Goal: Transaction & Acquisition: Purchase product/service

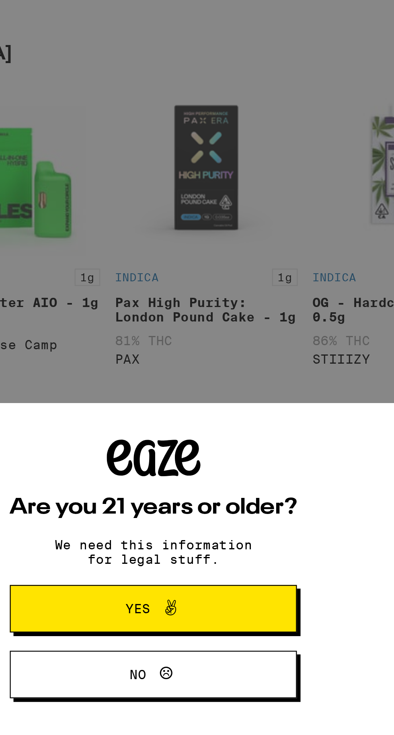
scroll to position [2, 0]
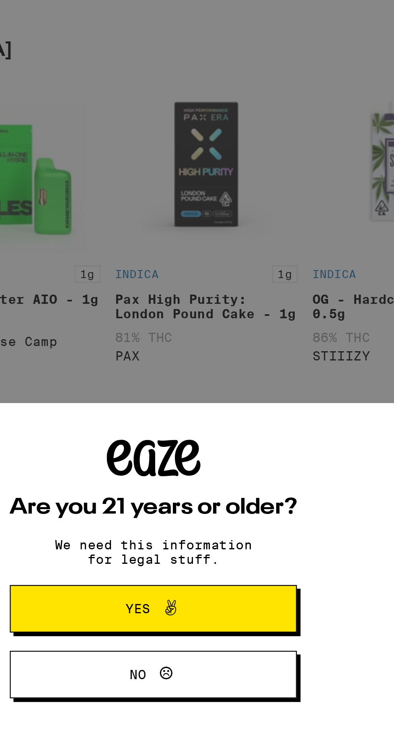
click at [231, 681] on button "Yes" at bounding box center [197, 679] width 126 height 21
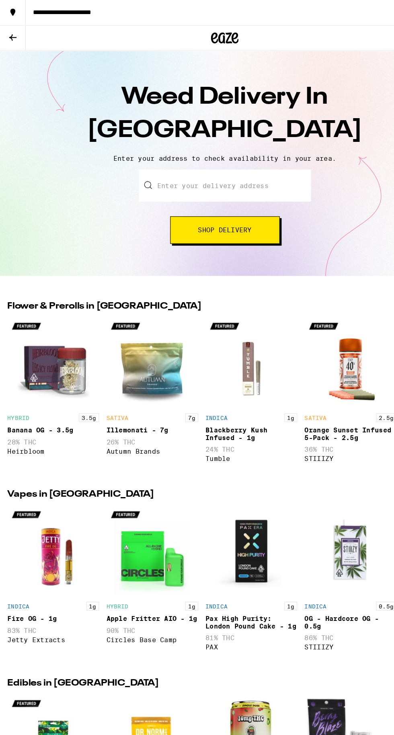
scroll to position [0, 0]
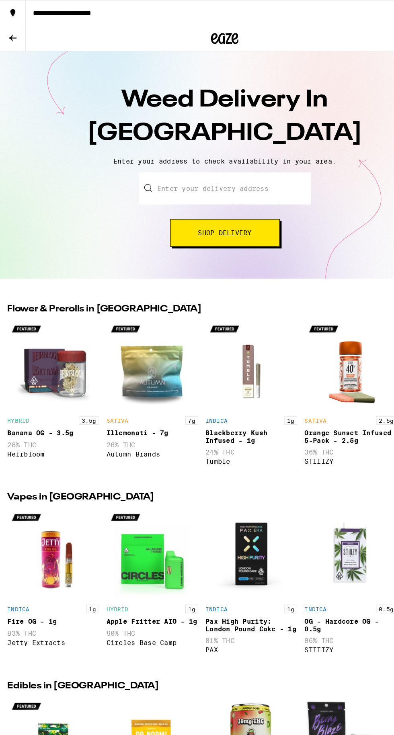
click at [154, 169] on input "Enter your delivery address" at bounding box center [197, 165] width 151 height 28
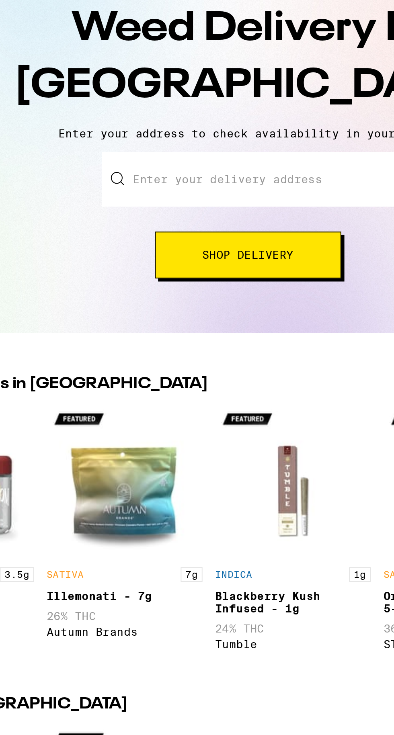
click at [157, 163] on input "Enter your delivery address" at bounding box center [197, 165] width 151 height 28
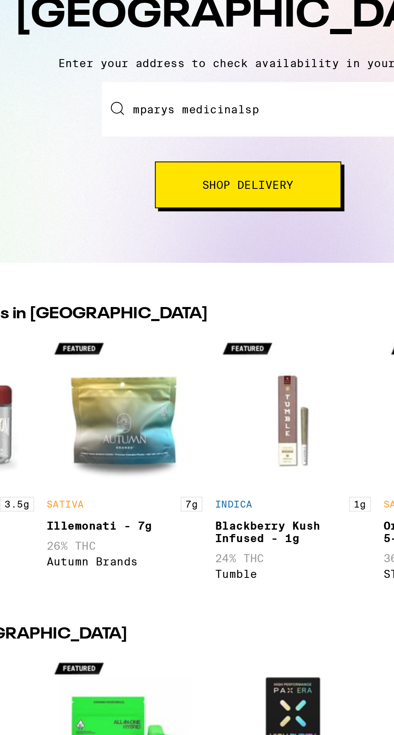
click at [138, 166] on input "mparys medicinalsp" at bounding box center [197, 165] width 151 height 28
click at [216, 166] on input "mparys medicinalsp" at bounding box center [197, 165] width 151 height 28
type input "mparys medicinals"
click at [128, 167] on div "mparys medicinals" at bounding box center [197, 165] width 151 height 28
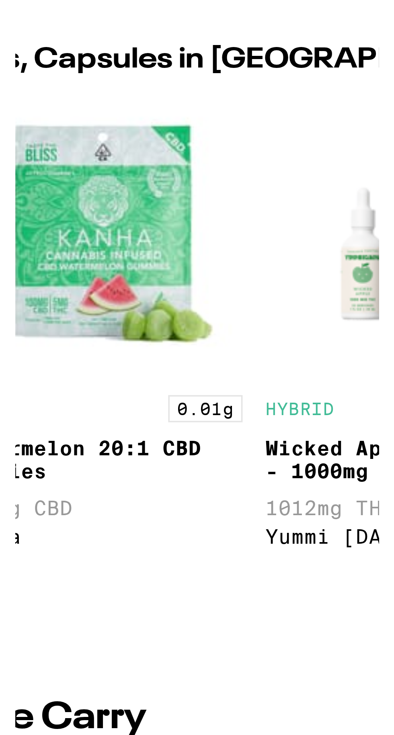
scroll to position [0, 1356]
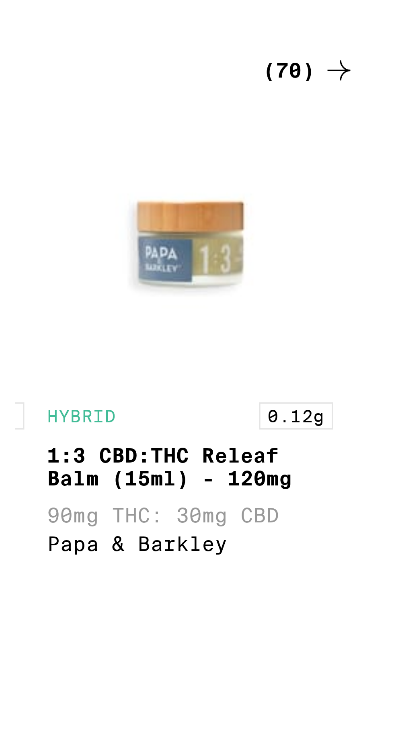
click at [374, 256] on div "(70)" at bounding box center [374, 251] width 26 height 10
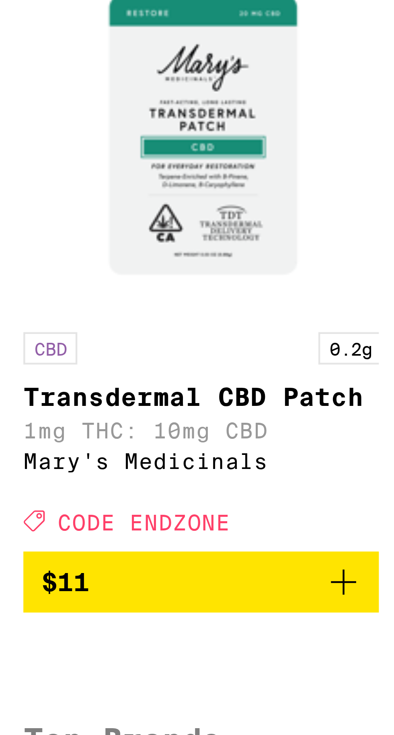
scroll to position [0, 7]
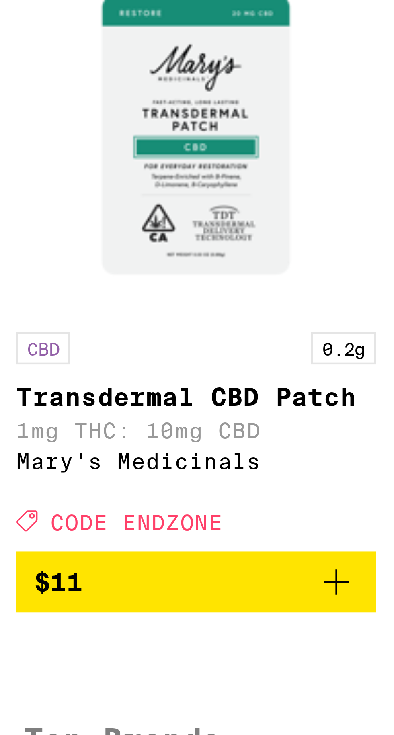
click at [243, 571] on icon "Add to bag" at bounding box center [245, 566] width 10 height 10
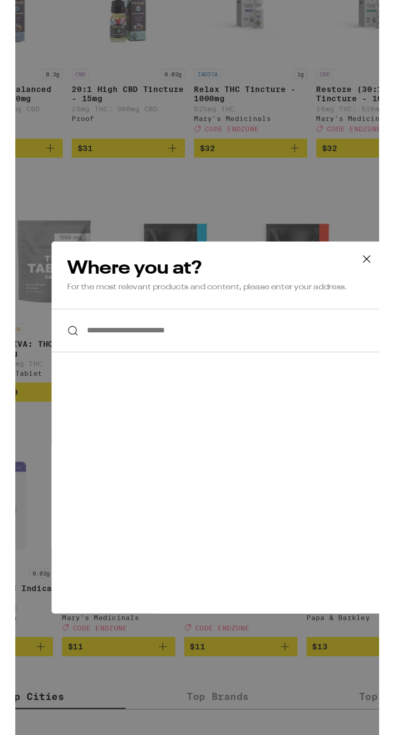
click at [265, 210] on div "**********" at bounding box center [197, 398] width 394 height 797
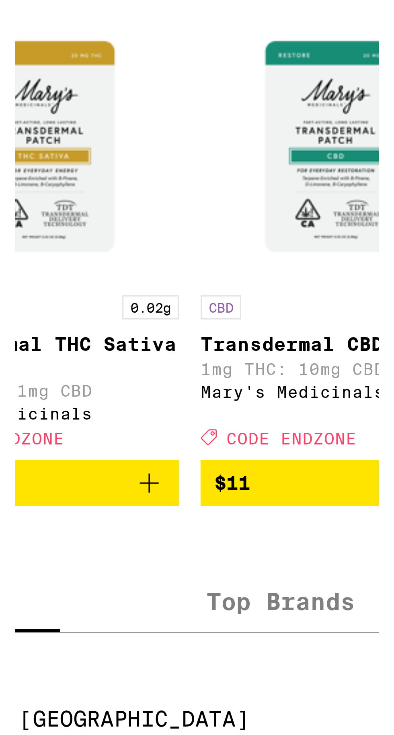
click at [198, 640] on span "$11" at bounding box center [213, 635] width 72 height 10
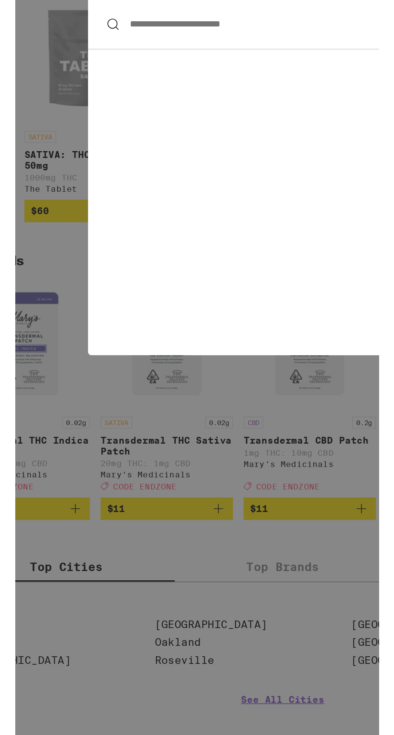
scroll to position [194, 0]
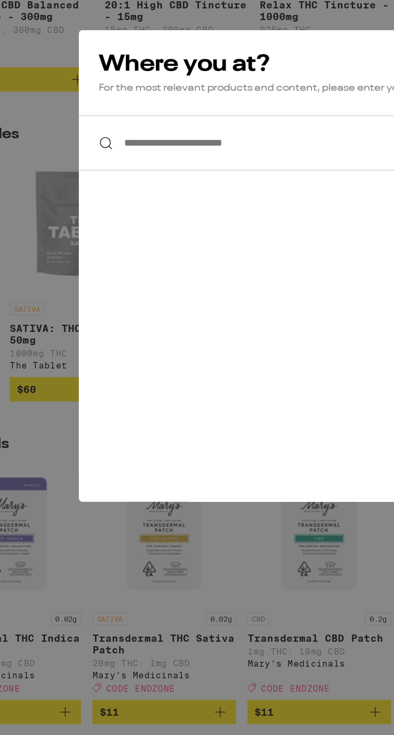
click at [129, 310] on input "**********" at bounding box center [197, 310] width 236 height 31
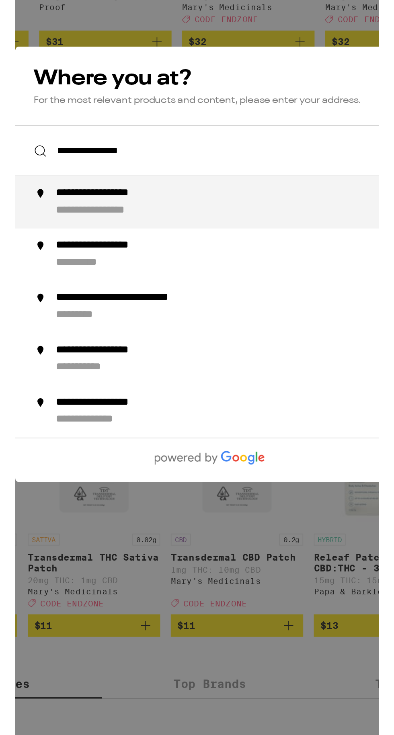
click at [155, 369] on div "**********" at bounding box center [141, 367] width 75 height 8
type input "**********"
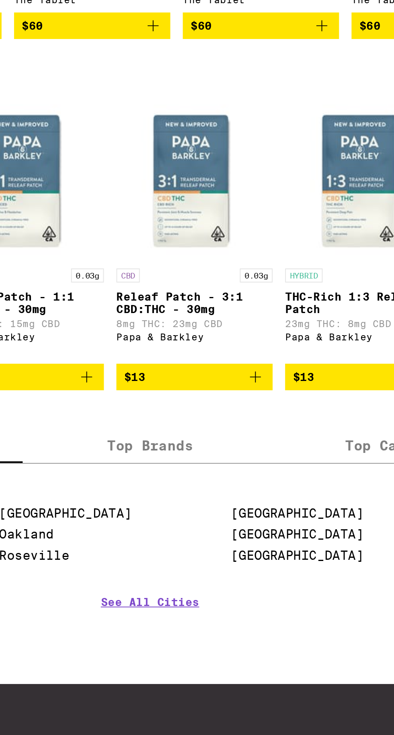
scroll to position [0, 0]
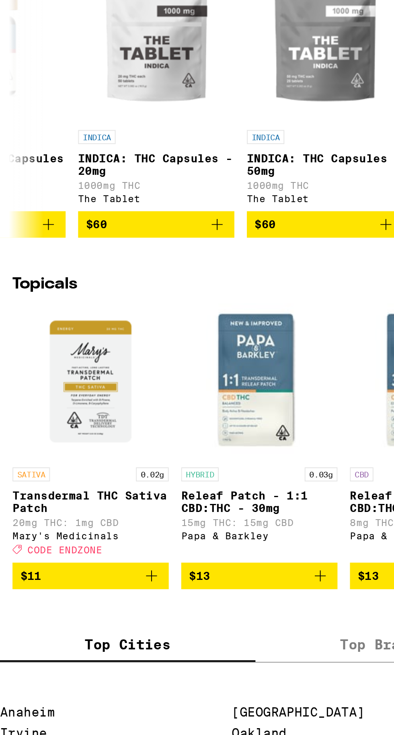
click at [33, 237] on h2 "Topicals" at bounding box center [177, 235] width 342 height 10
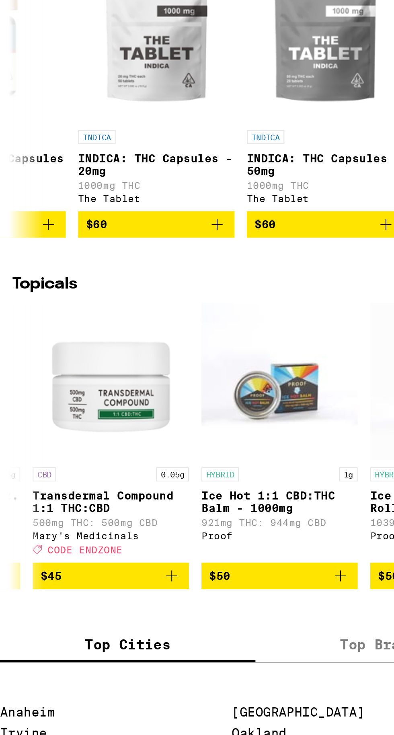
scroll to position [0, 835]
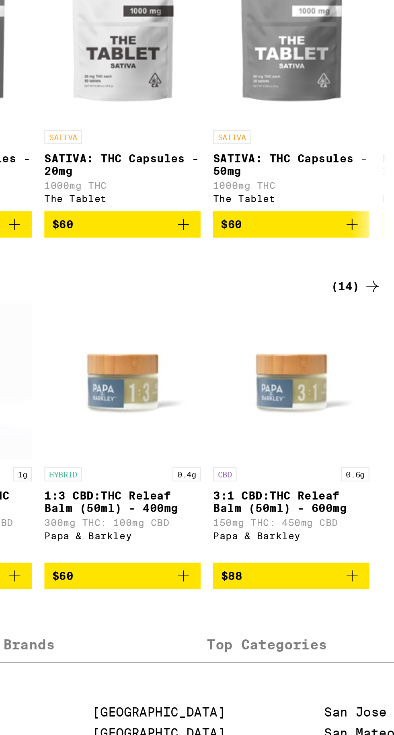
click at [382, 237] on icon at bounding box center [383, 235] width 10 height 10
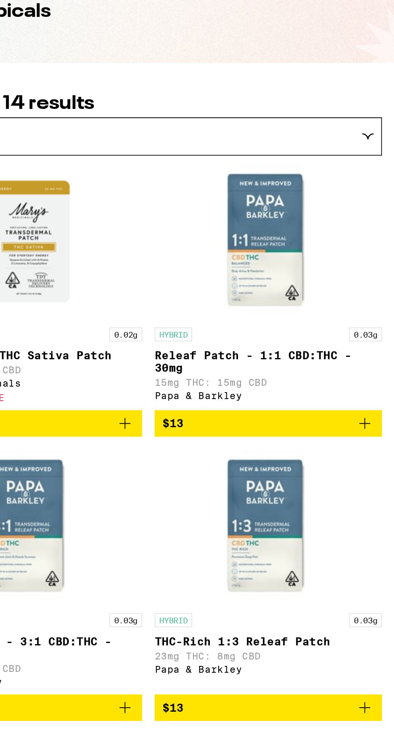
click at [387, 235] on link "HYBRID 0.03g Releaf Patch - 1:1 CBD:THC - 30mg 15mg THC: 15mg CBD Papa & [PERSO…" at bounding box center [329, 235] width 117 height 127
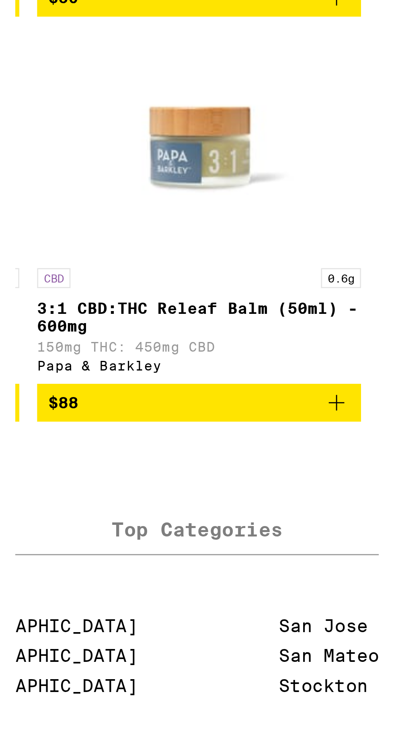
scroll to position [558, 0]
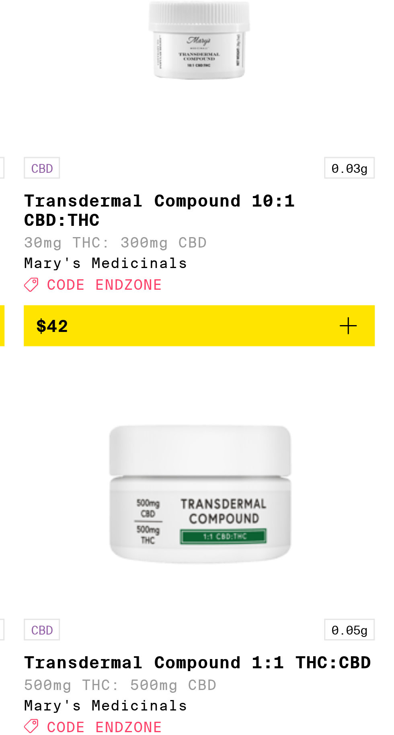
click at [372, 199] on span "$42" at bounding box center [329, 194] width 109 height 10
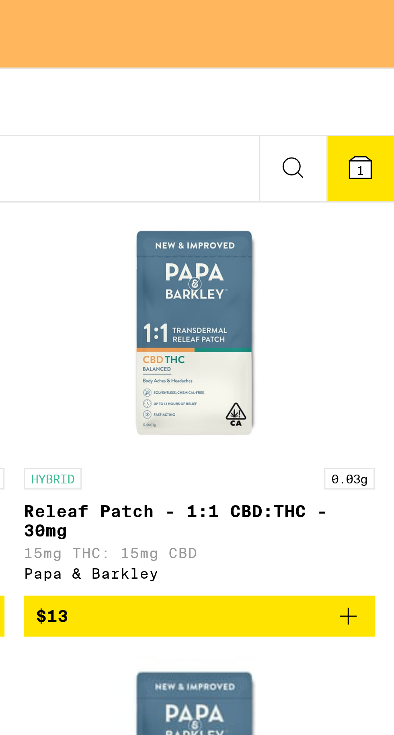
scroll to position [0, 0]
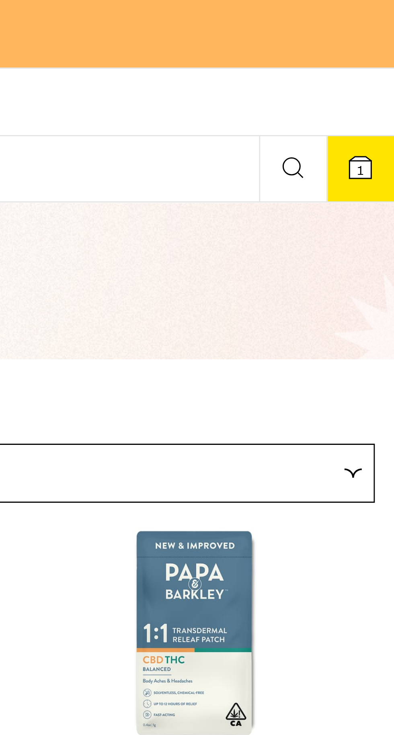
click at [386, 57] on icon at bounding box center [383, 56] width 10 height 10
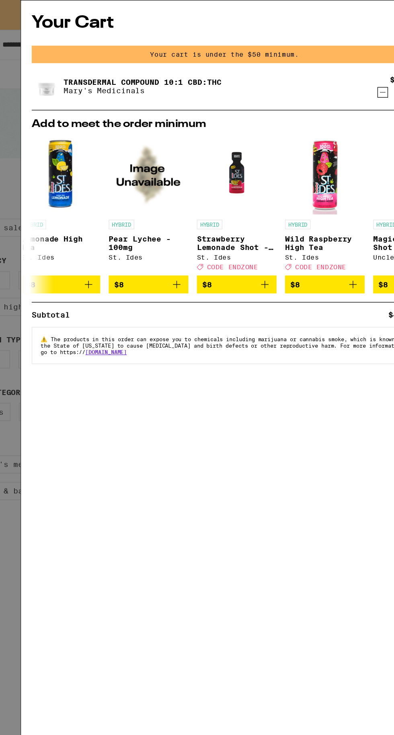
scroll to position [0, 376]
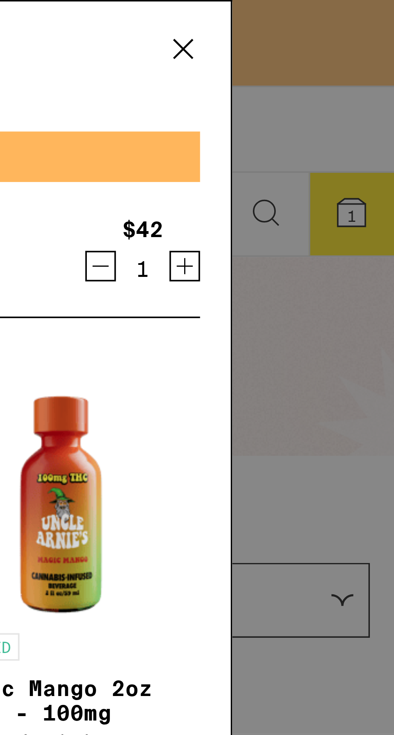
click at [342, 13] on icon at bounding box center [338, 13] width 12 height 12
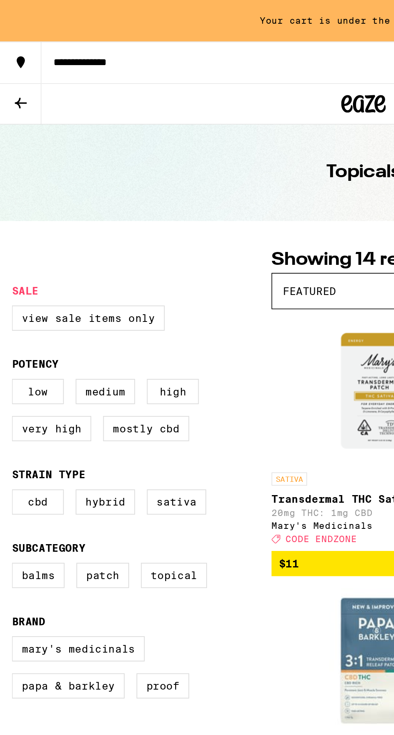
click at [13, 58] on icon at bounding box center [11, 56] width 10 height 10
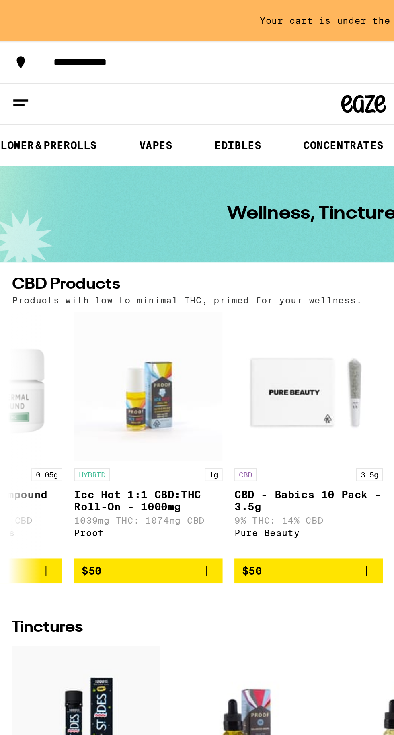
scroll to position [0, 96]
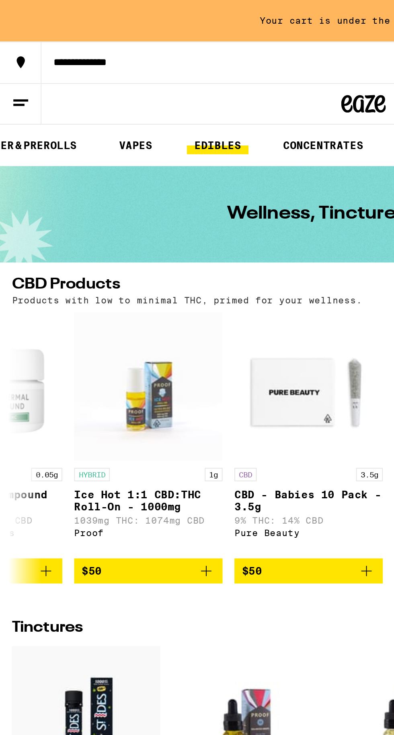
click at [127, 83] on link "EDIBLES" at bounding box center [117, 79] width 33 height 10
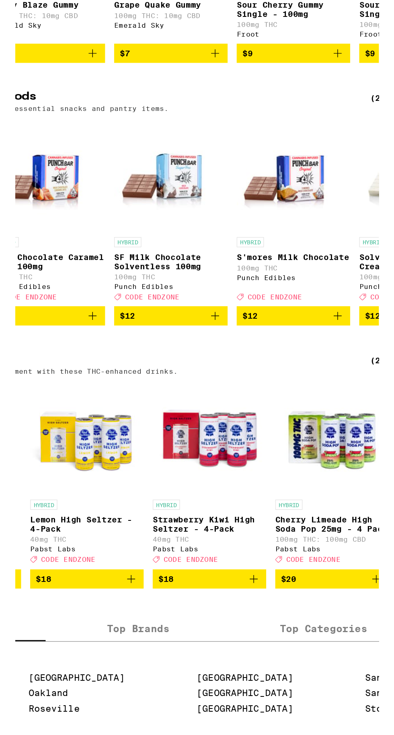
scroll to position [0, 2137]
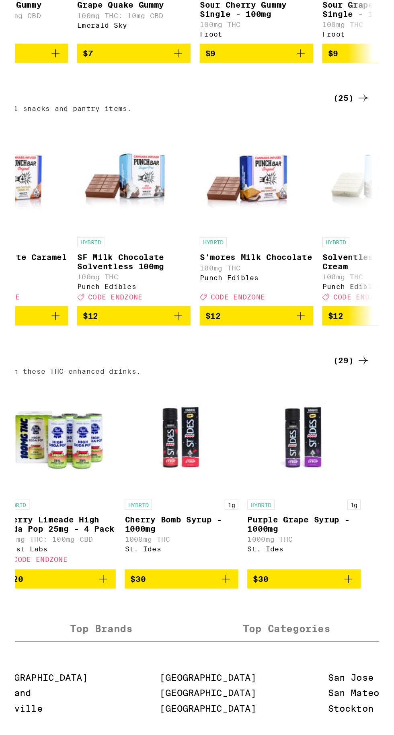
click at [379, 424] on icon at bounding box center [383, 420] width 10 height 10
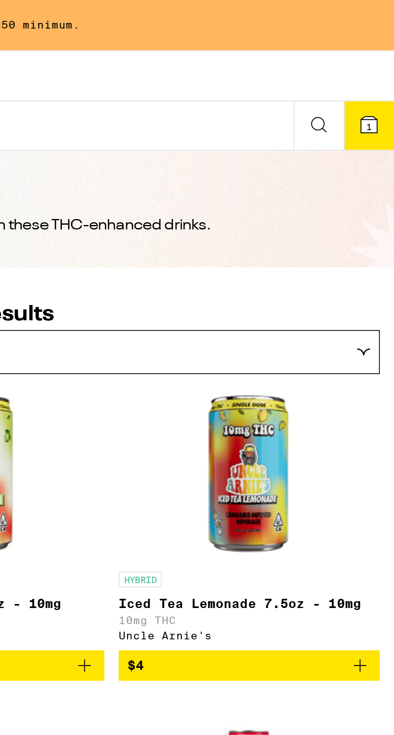
click at [379, 158] on icon at bounding box center [380, 158] width 6 height 4
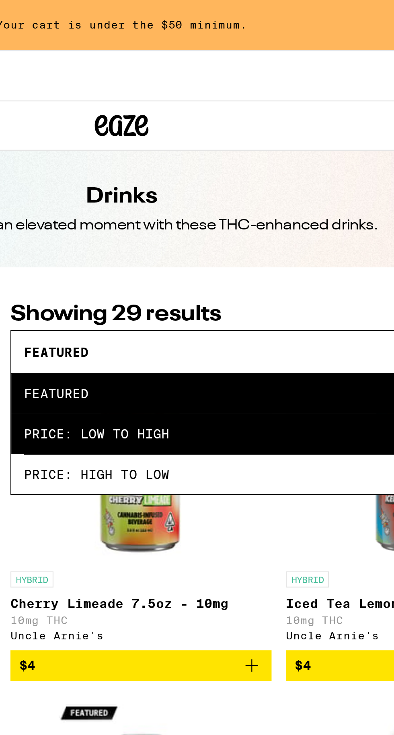
click at [213, 195] on span "Price: Low to High" at bounding box center [267, 194] width 228 height 18
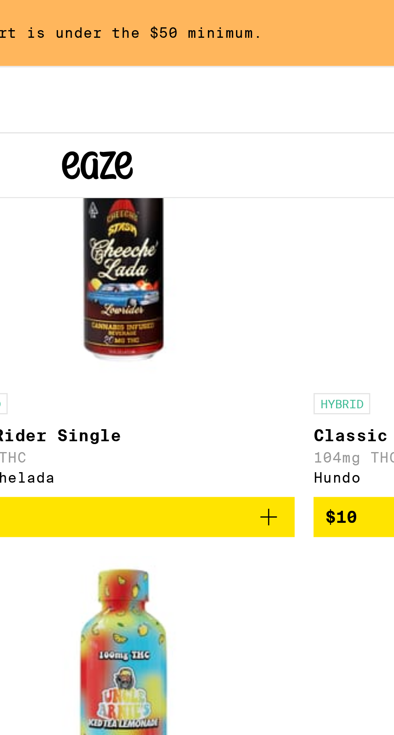
scroll to position [1445, 0]
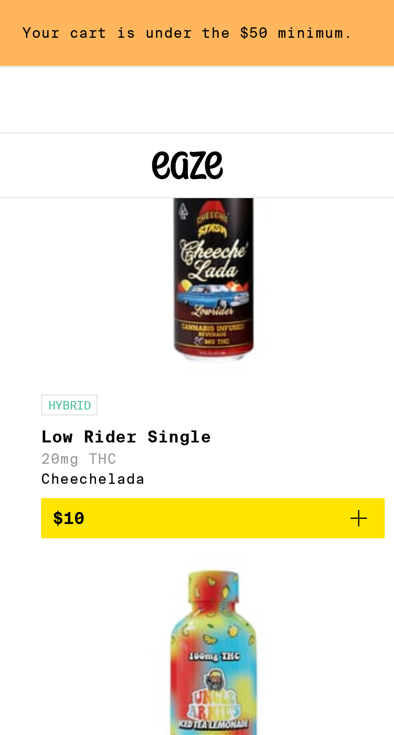
click at [214, 130] on img "Open page for Low Rider Single from Cheechelada" at bounding box center [206, 90] width 80 height 80
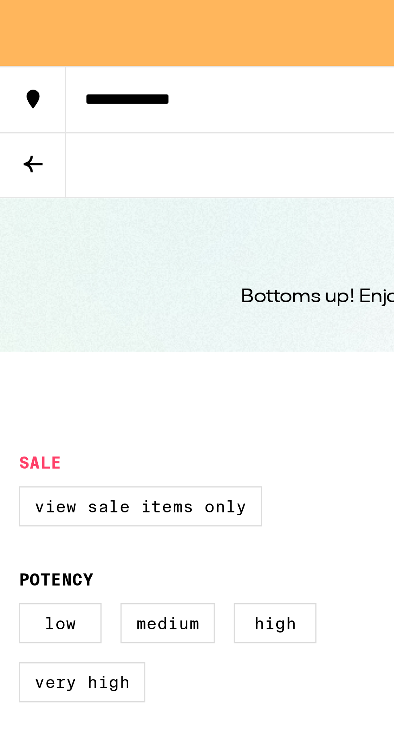
click at [13, 55] on icon at bounding box center [11, 56] width 6 height 6
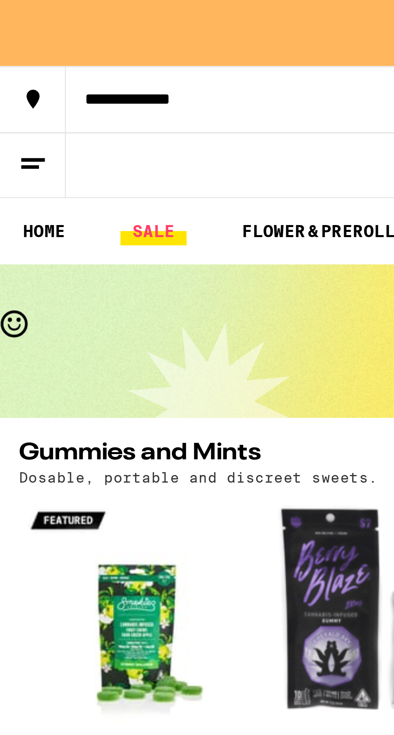
click at [57, 77] on link "SALE" at bounding box center [52, 79] width 23 height 10
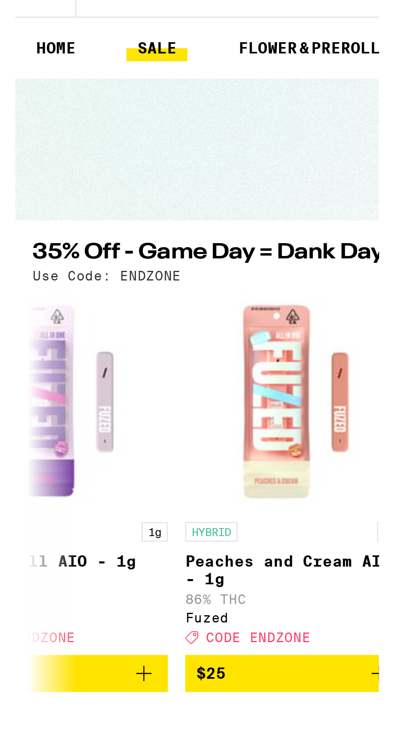
scroll to position [0, 4374]
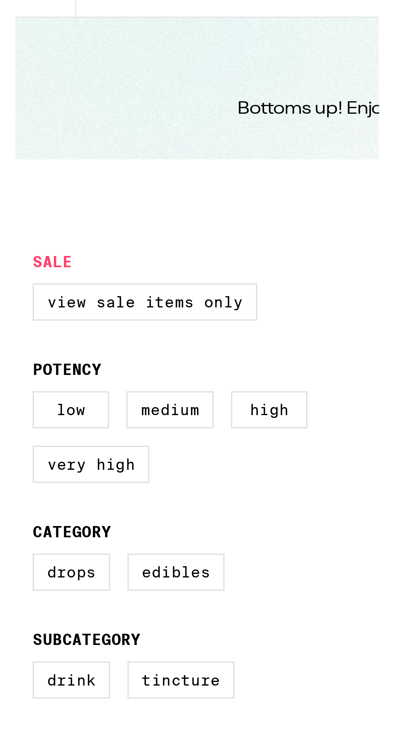
click at [113, 255] on form "Sale View Sale Items Only Potency Low Medium High Very High Category Drops Edib…" at bounding box center [76, 279] width 141 height 251
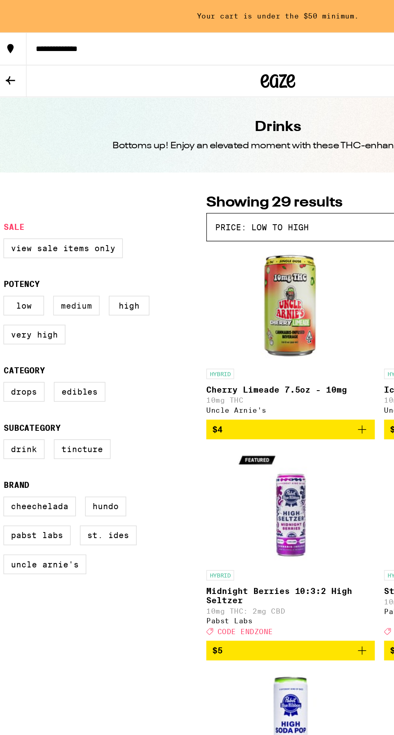
click at [66, 215] on label "Medium" at bounding box center [57, 212] width 32 height 14
click at [8, 207] on input "Medium" at bounding box center [8, 207] width 0 height 0
checkbox input "true"
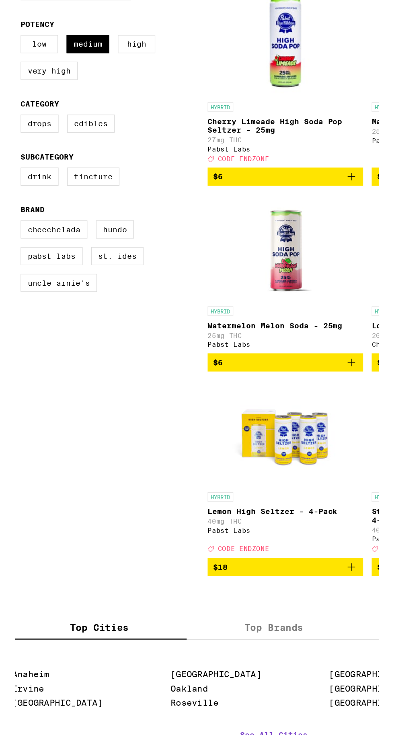
click at [135, 340] on form "Sale View Sale Items Only Potency Low Medium High Very High Category Drops Edib…" at bounding box center [76, 279] width 141 height 251
click at [30, 209] on label "Low" at bounding box center [20, 212] width 28 height 14
click at [8, 207] on input "Low" at bounding box center [8, 207] width 0 height 0
checkbox input "true"
